Goal: Task Accomplishment & Management: Use online tool/utility

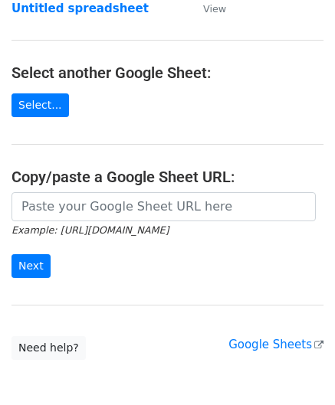
scroll to position [153, 0]
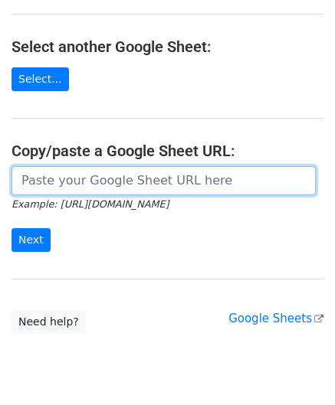
click at [57, 167] on input "url" at bounding box center [163, 180] width 304 height 29
paste input "https://docs.google.com/spreadsheets/d/1JN6AqD33CSws6_hpbAkfuuJpcWRUrNoKWKOVeW2…"
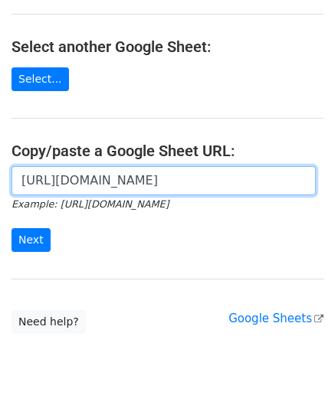
scroll to position [0, 354]
type input "https://docs.google.com/spreadsheets/d/1JN6AqD33CSws6_hpbAkfuuJpcWRUrNoKWKOVeW2…"
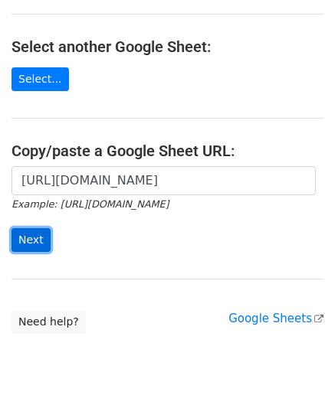
click at [32, 238] on input "Next" at bounding box center [30, 240] width 39 height 24
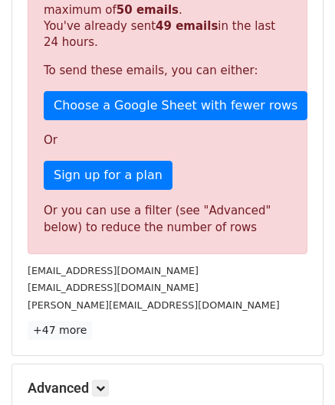
scroll to position [517, 0]
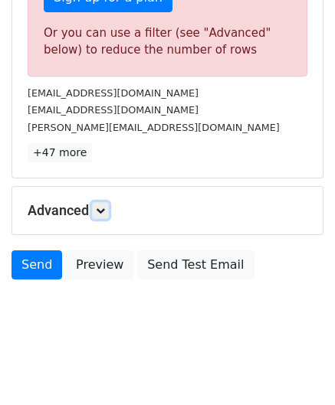
drag, startPoint x: 106, startPoint y: 201, endPoint x: 109, endPoint y: 215, distance: 14.9
click at [106, 202] on link at bounding box center [100, 210] width 17 height 17
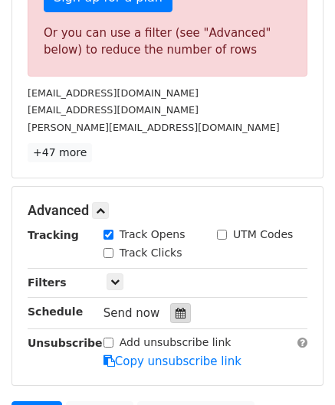
click at [175, 308] on icon at bounding box center [180, 313] width 10 height 11
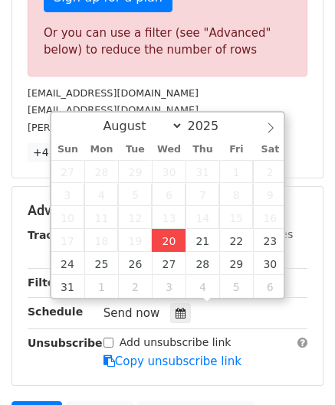
type input "[DATE] 12:00"
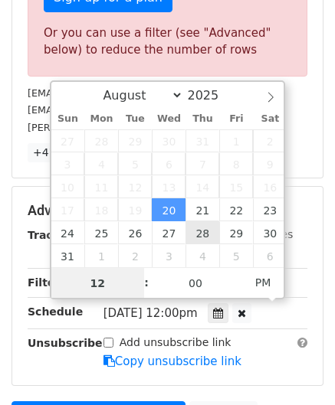
paste input "5"
type input "5"
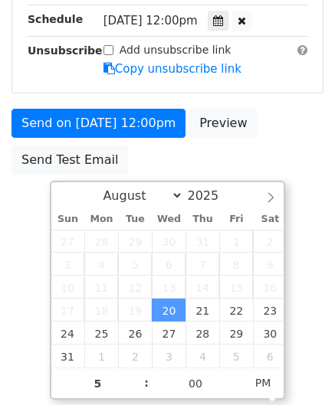
type input "[DATE] 17:00"
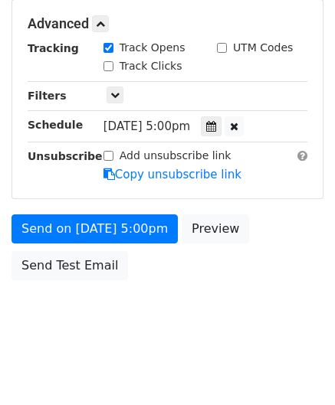
scroll to position [702, 0]
